Goal: Transaction & Acquisition: Purchase product/service

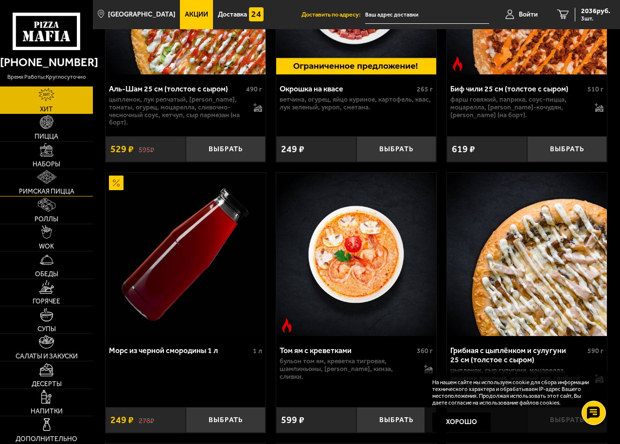
scroll to position [194, 0]
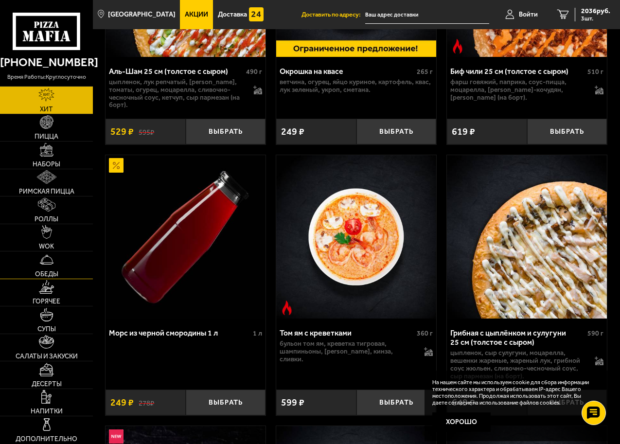
click at [49, 260] on img at bounding box center [47, 260] width 14 height 14
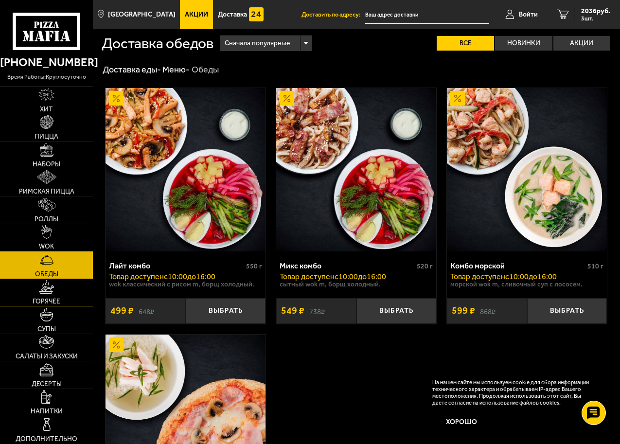
click at [50, 295] on link "Горячее" at bounding box center [46, 292] width 93 height 27
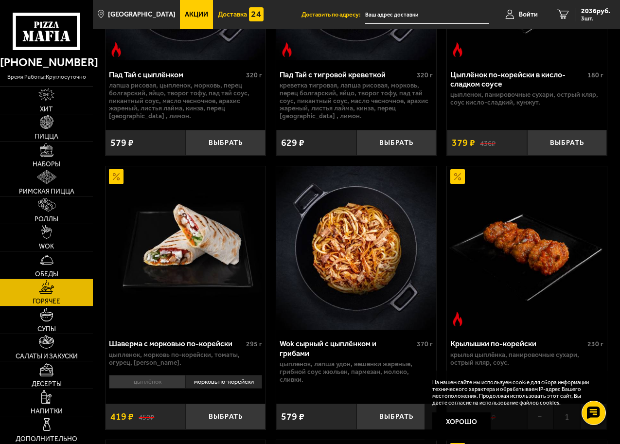
scroll to position [59, 0]
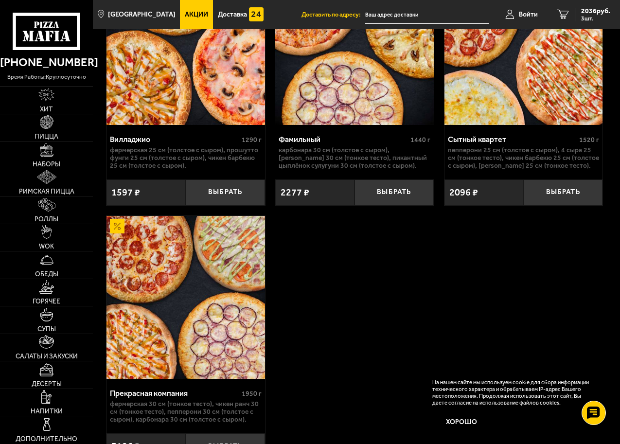
scroll to position [534, 0]
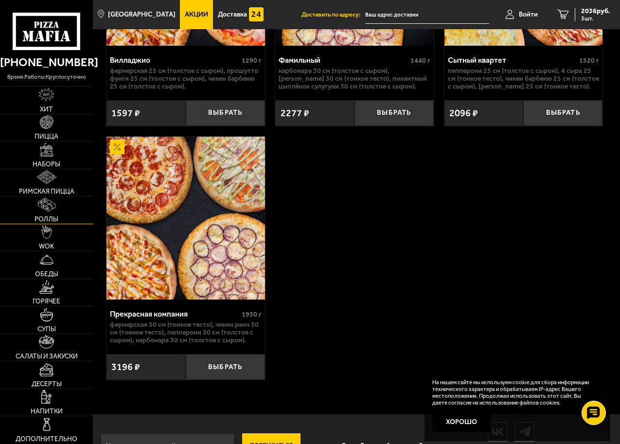
click at [53, 208] on img at bounding box center [46, 205] width 17 height 14
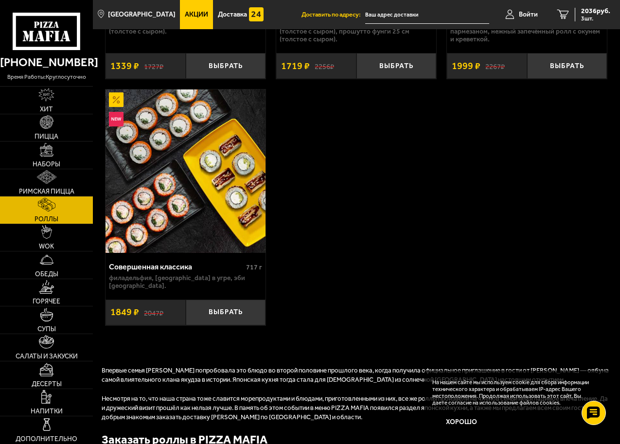
scroll to position [1361, 0]
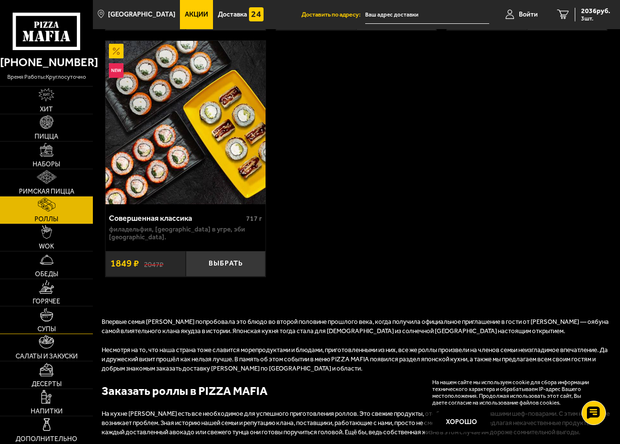
click at [44, 319] on img at bounding box center [47, 315] width 14 height 14
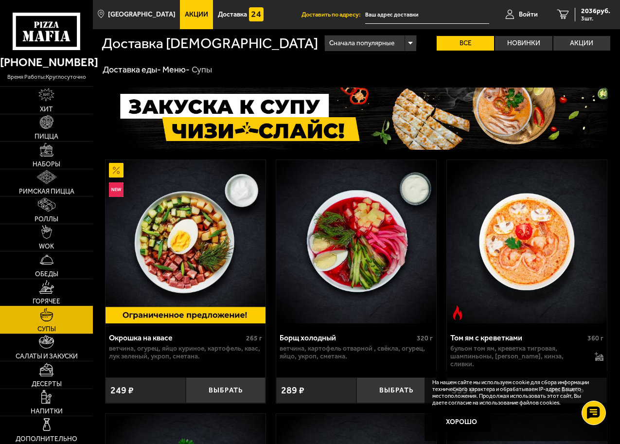
click at [44, 299] on span "Горячее" at bounding box center [47, 301] width 28 height 7
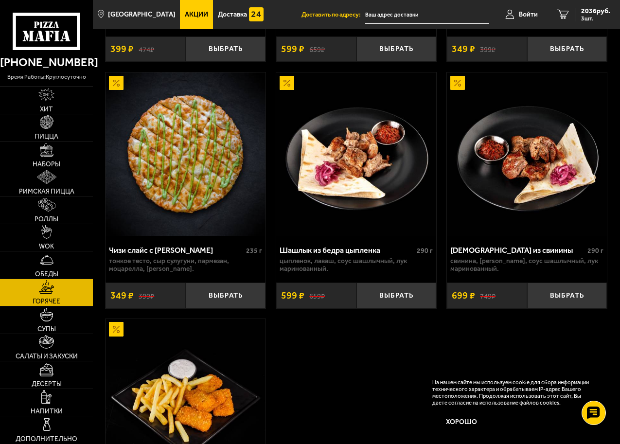
scroll to position [826, 0]
